Goal: Transaction & Acquisition: Subscribe to service/newsletter

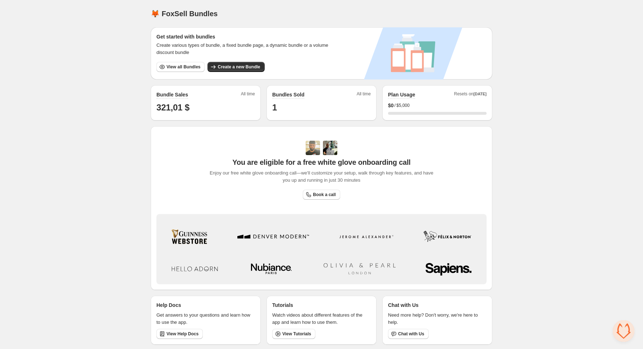
scroll to position [1, 0]
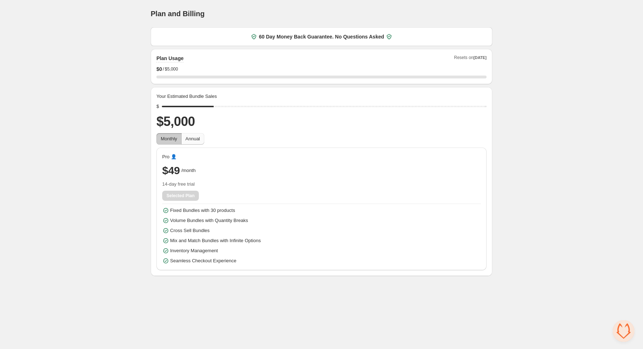
click at [198, 140] on span "Annual" at bounding box center [193, 138] width 14 height 5
click at [159, 140] on button "Monthly" at bounding box center [169, 139] width 25 height 12
click at [200, 139] on span "Annual" at bounding box center [193, 138] width 14 height 5
click at [176, 138] on span "Monthly" at bounding box center [169, 138] width 17 height 5
click at [189, 138] on span "Annual" at bounding box center [193, 138] width 14 height 5
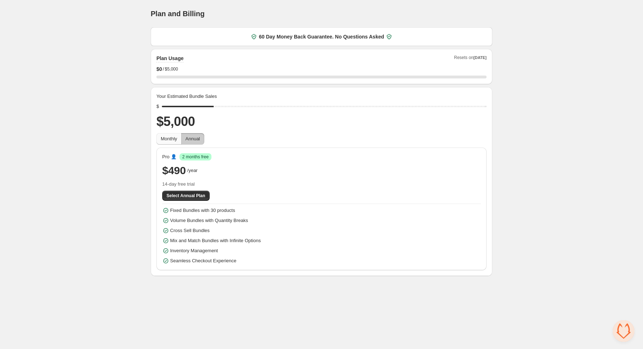
click at [159, 142] on button "Monthly" at bounding box center [169, 139] width 25 height 12
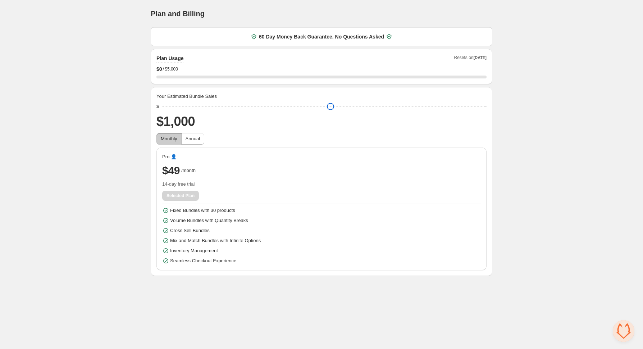
drag, startPoint x: 216, startPoint y: 105, endPoint x: 2, endPoint y: 213, distance: 239.4
type input "****"
click at [162, 112] on input "range" at bounding box center [324, 106] width 325 height 10
